Goal: Information Seeking & Learning: Find specific fact

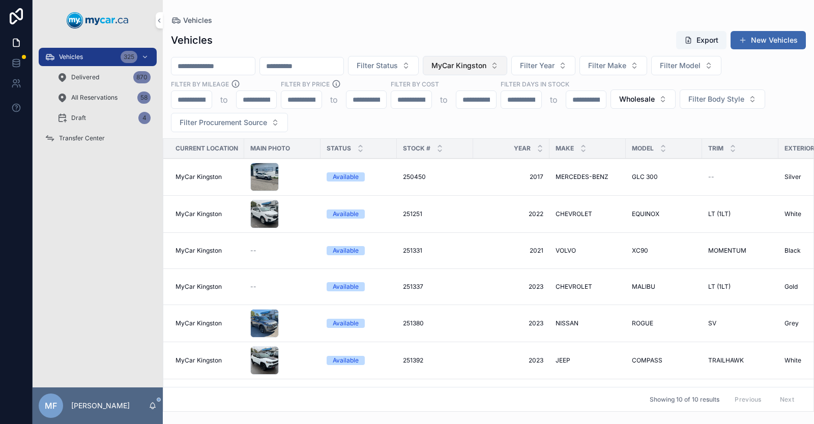
click at [486, 66] on span "MyCar Kingston" at bounding box center [458, 66] width 55 height 10
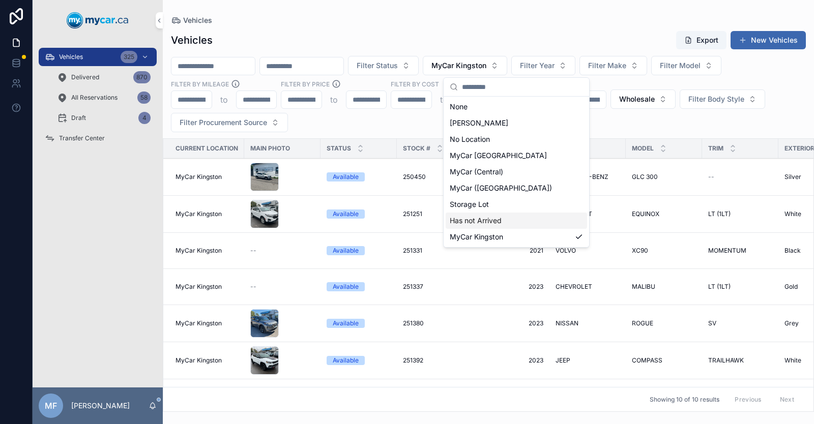
click at [484, 220] on span "Has not Arrived" at bounding box center [476, 221] width 52 height 10
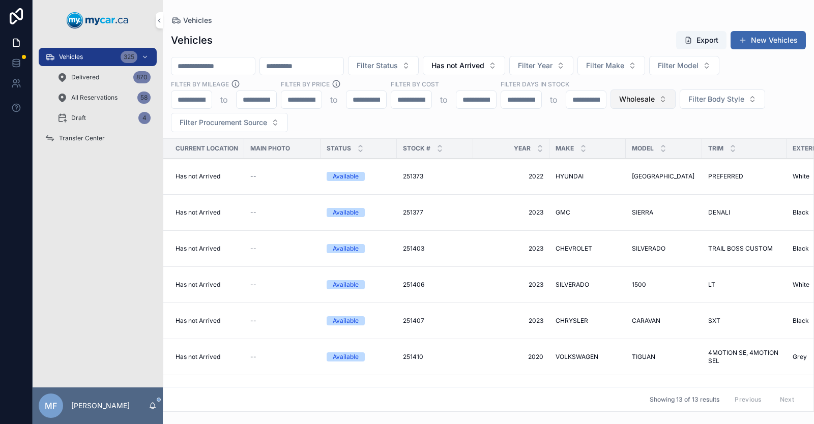
click at [634, 96] on span "Wholesale" at bounding box center [637, 99] width 36 height 10
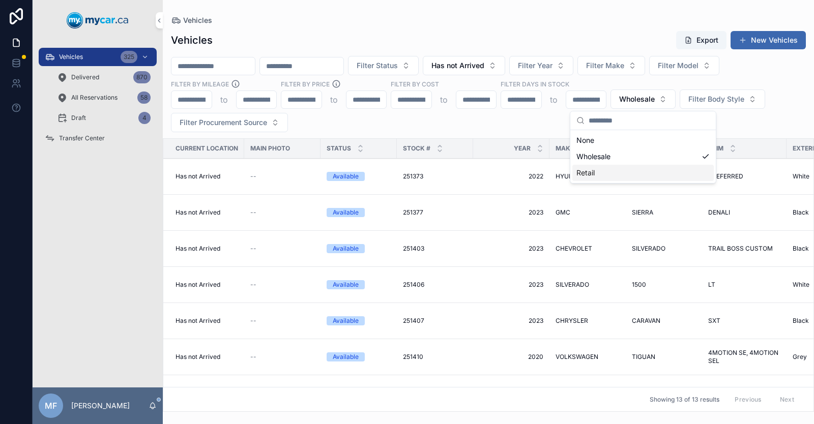
click at [606, 174] on div "Retail" at bounding box center [642, 173] width 141 height 16
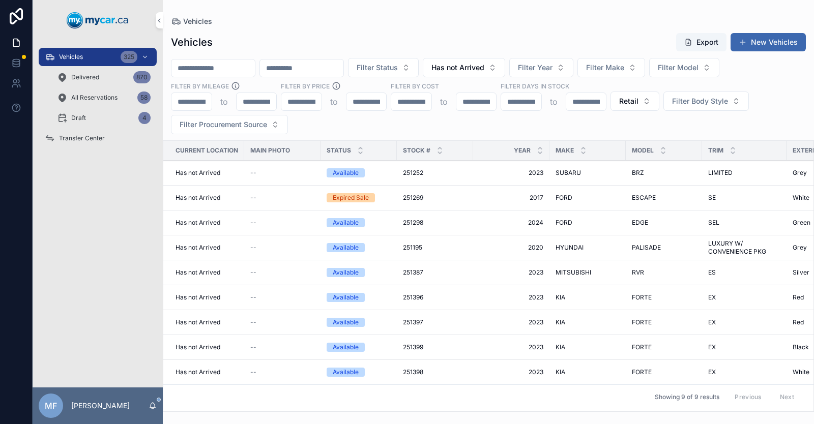
click at [343, 73] on input "scrollable content" at bounding box center [301, 68] width 83 height 14
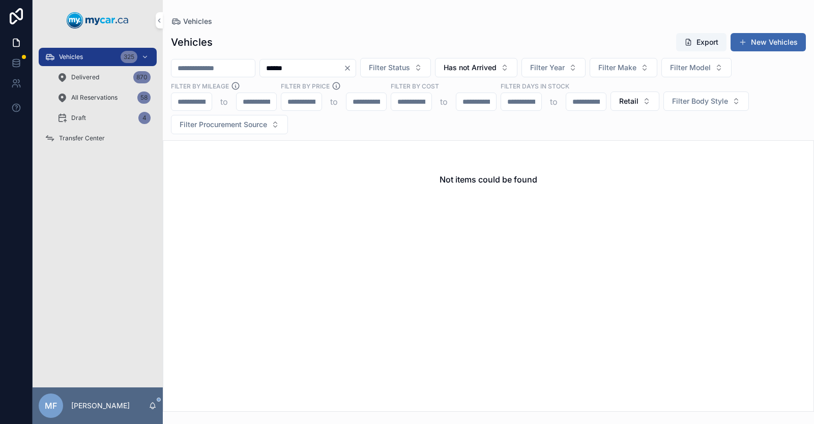
type input "******"
click at [351, 68] on icon "Clear" at bounding box center [347, 68] width 8 height 8
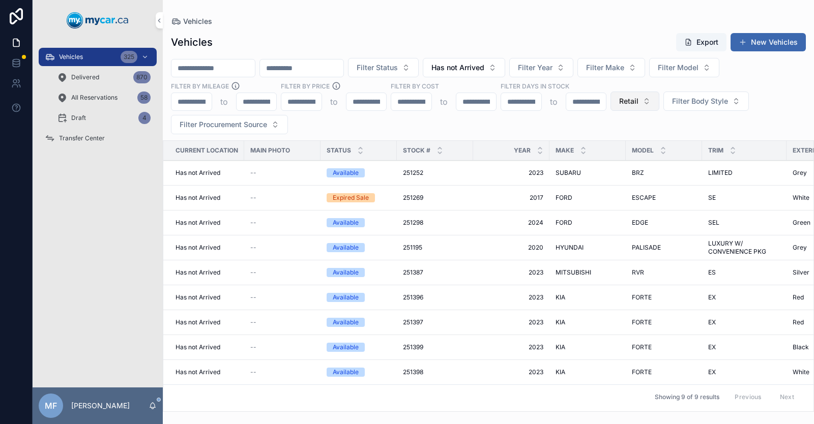
click at [631, 101] on span "Retail" at bounding box center [628, 101] width 19 height 10
click at [608, 139] on div "None" at bounding box center [633, 142] width 141 height 16
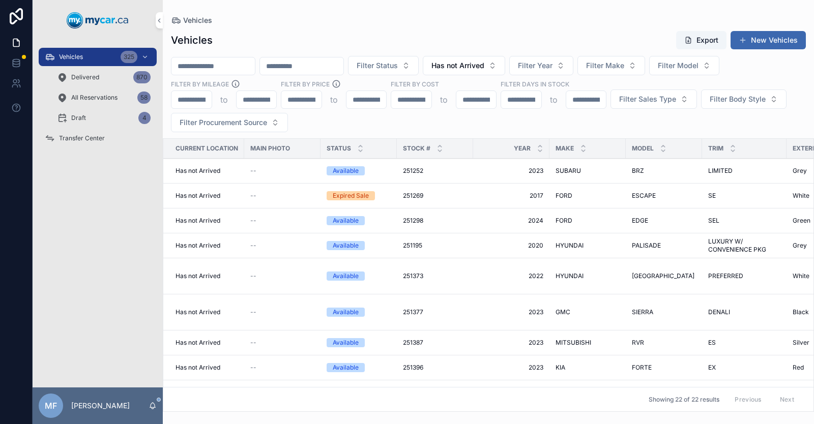
click at [324, 63] on input "scrollable content" at bounding box center [301, 66] width 83 height 14
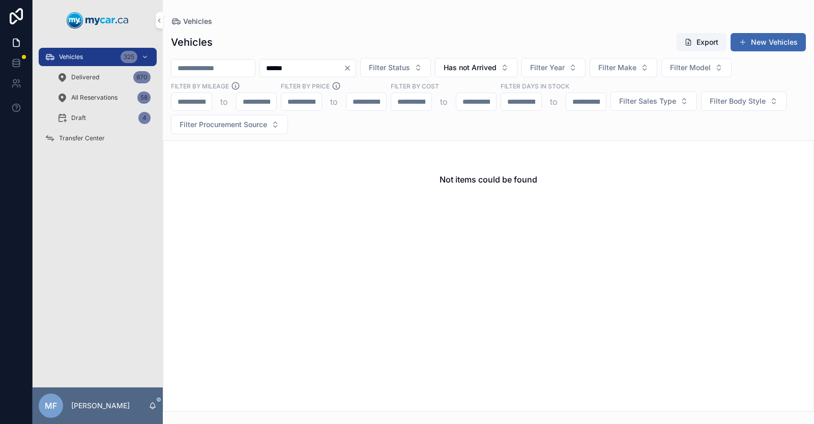
type input "******"
click at [356, 64] on div "******" at bounding box center [307, 68] width 97 height 18
click at [351, 69] on icon "Clear" at bounding box center [347, 68] width 8 height 8
click at [641, 103] on span "Filter Sales Type" at bounding box center [647, 101] width 57 height 10
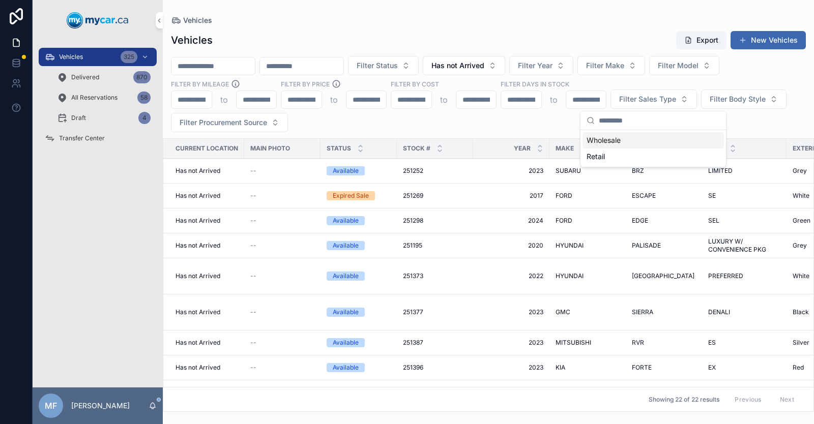
click at [618, 142] on div "Wholesale" at bounding box center [652, 140] width 141 height 16
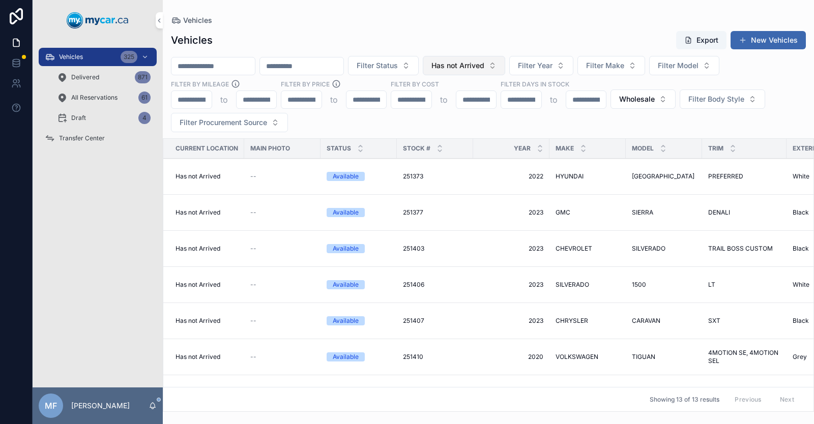
click at [484, 64] on span "Has not Arrived" at bounding box center [457, 66] width 53 height 10
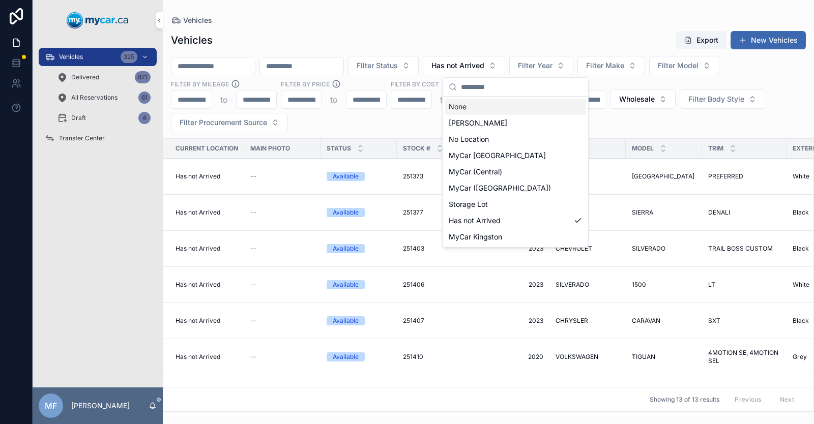
click at [476, 106] on div "None" at bounding box center [514, 107] width 141 height 16
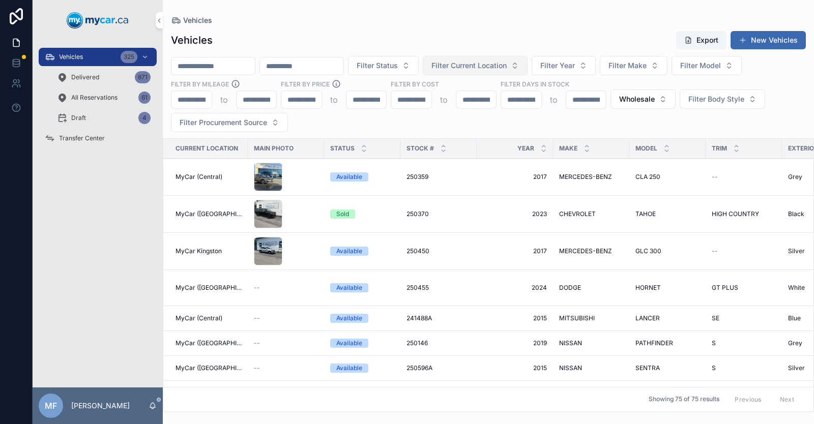
click at [504, 63] on span "Filter Current Location" at bounding box center [468, 66] width 75 height 10
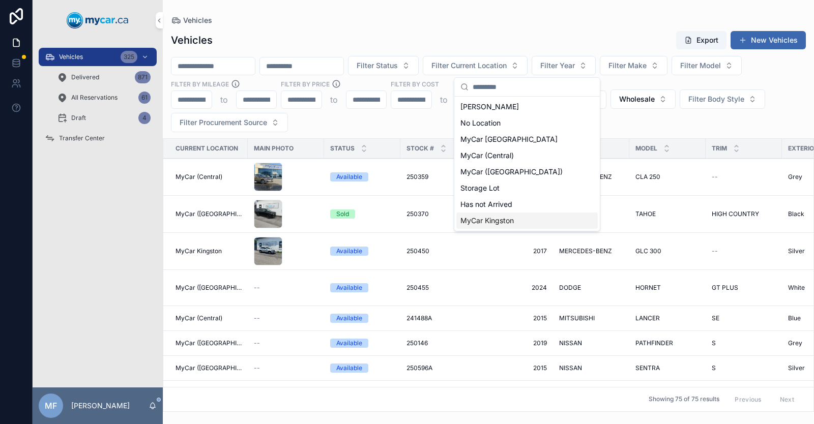
click at [486, 220] on span "MyCar Kingston" at bounding box center [486, 221] width 53 height 10
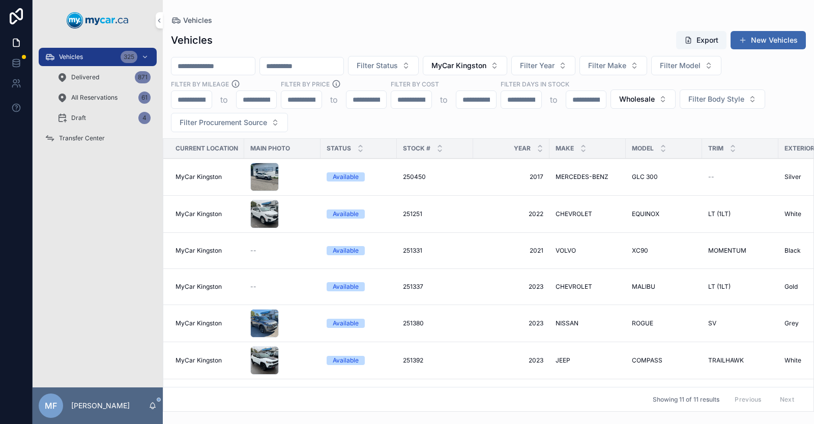
click at [228, 59] on input "scrollable content" at bounding box center [212, 66] width 83 height 14
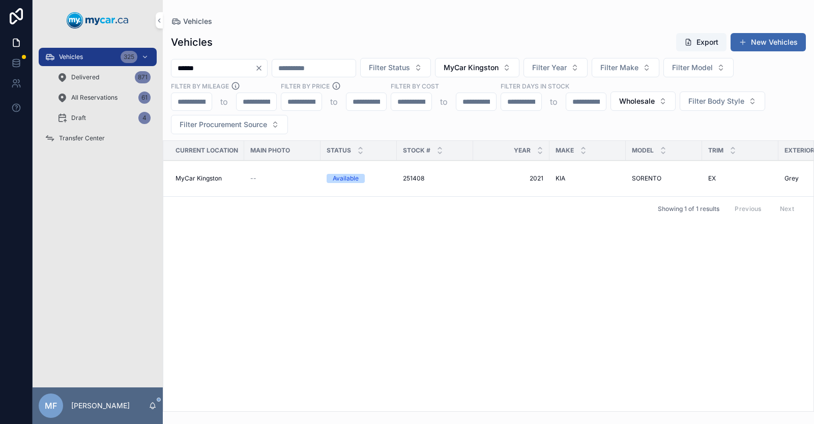
type input "******"
click at [559, 176] on span "KIA" at bounding box center [560, 178] width 10 height 8
